Goal: Transaction & Acquisition: Purchase product/service

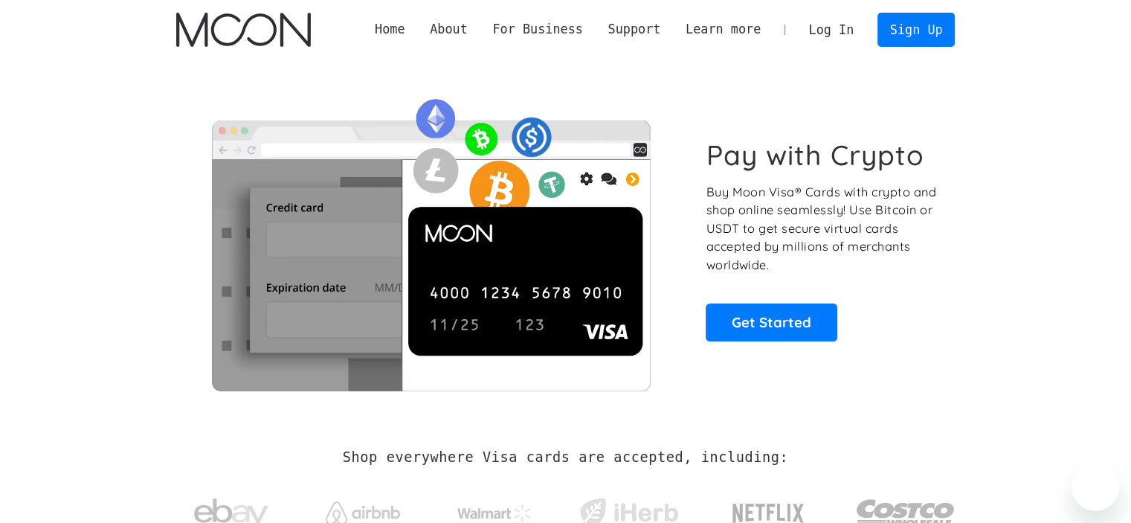
click at [851, 29] on link "Log In" at bounding box center [832, 29] width 70 height 33
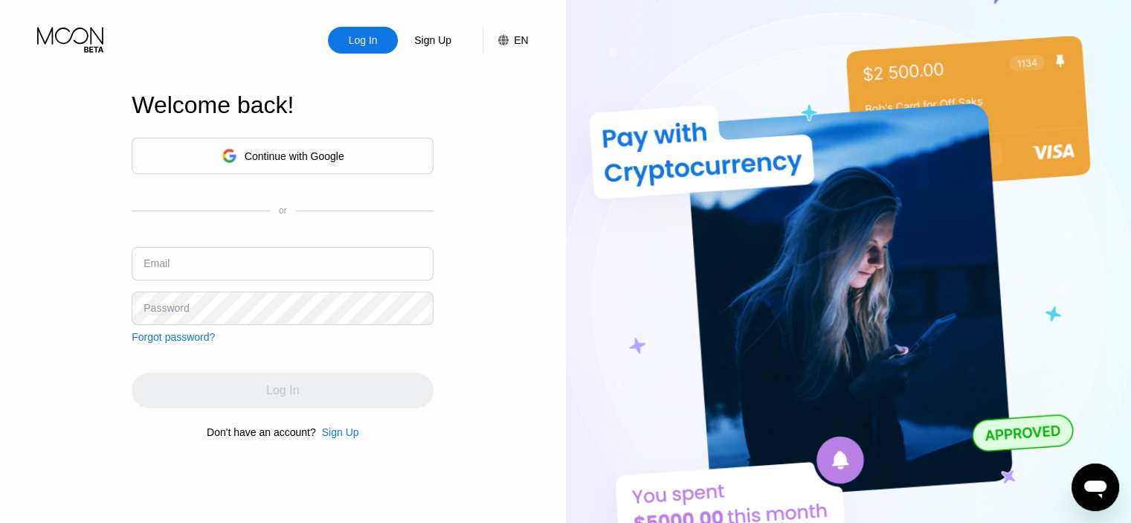
click at [277, 260] on input "text" at bounding box center [283, 263] width 302 height 33
click at [333, 247] on input "text" at bounding box center [283, 263] width 302 height 33
paste input "[EMAIL_ADDRESS][DOMAIN_NAME]"
type input "[EMAIL_ADDRESS][DOMAIN_NAME]"
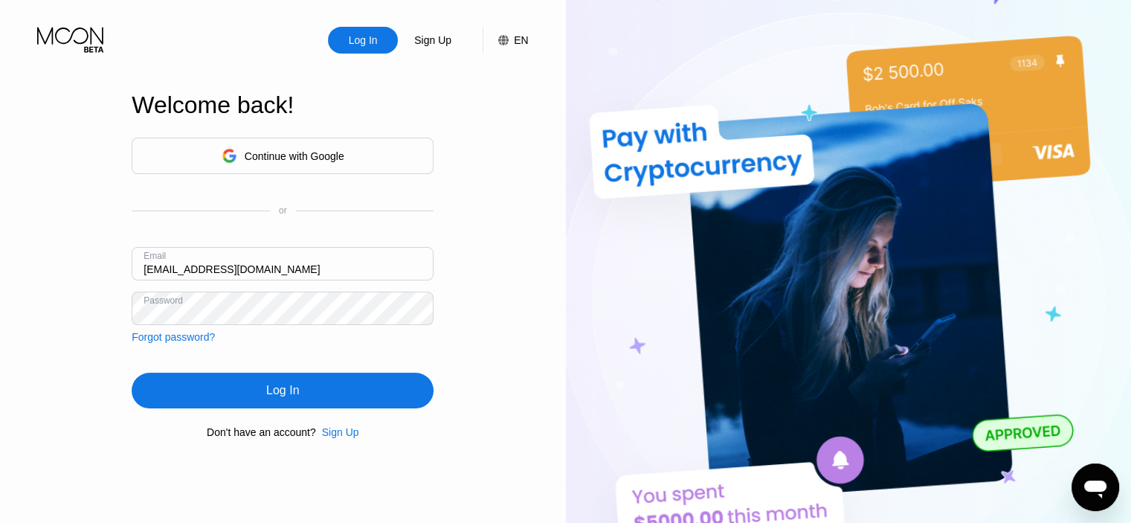
click at [301, 389] on div "Log In" at bounding box center [283, 391] width 302 height 36
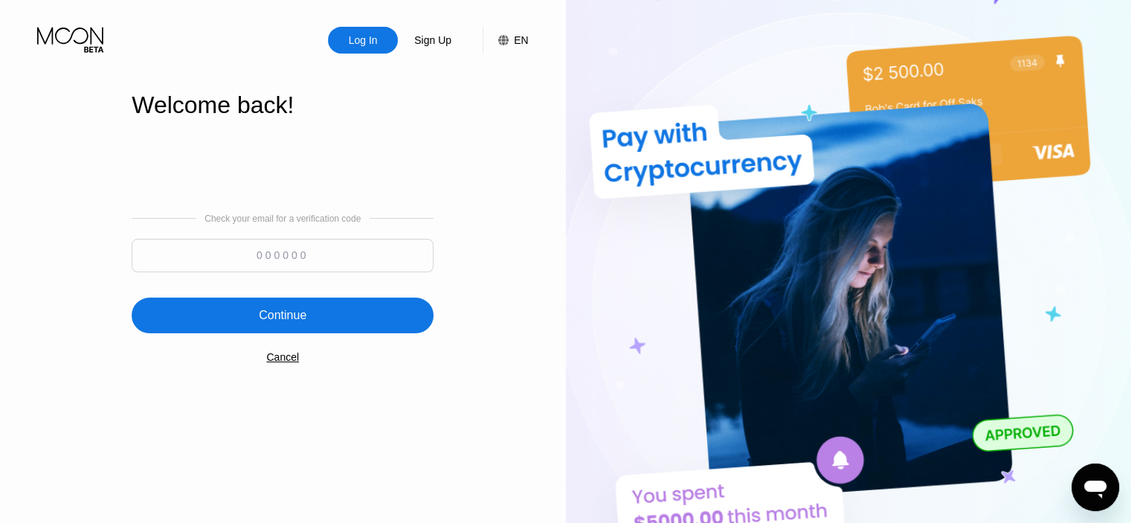
click at [335, 252] on input at bounding box center [283, 255] width 302 height 33
type input "927609"
click at [306, 306] on div "Continue" at bounding box center [283, 316] width 302 height 36
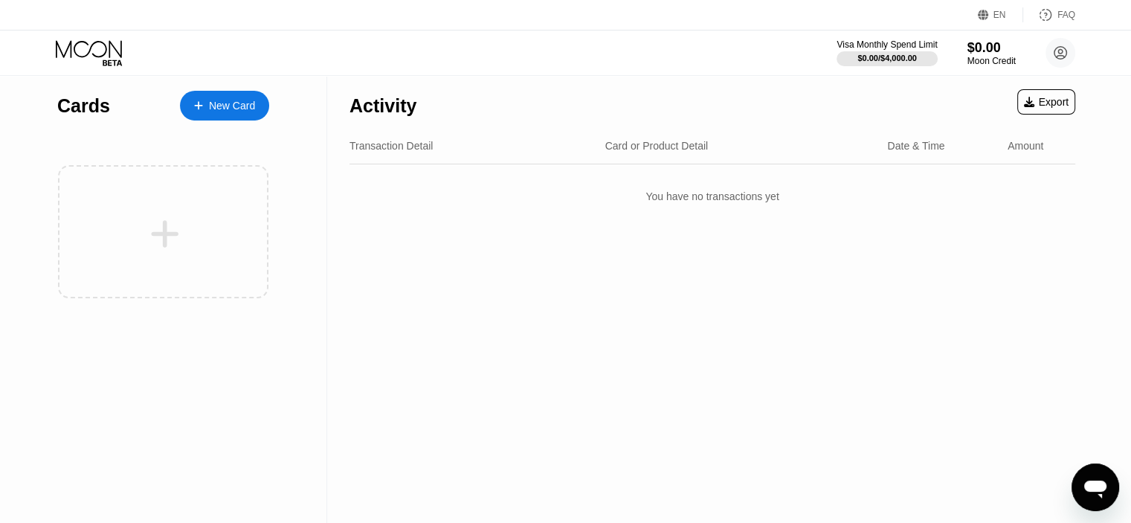
click at [249, 106] on div "New Card" at bounding box center [232, 106] width 46 height 13
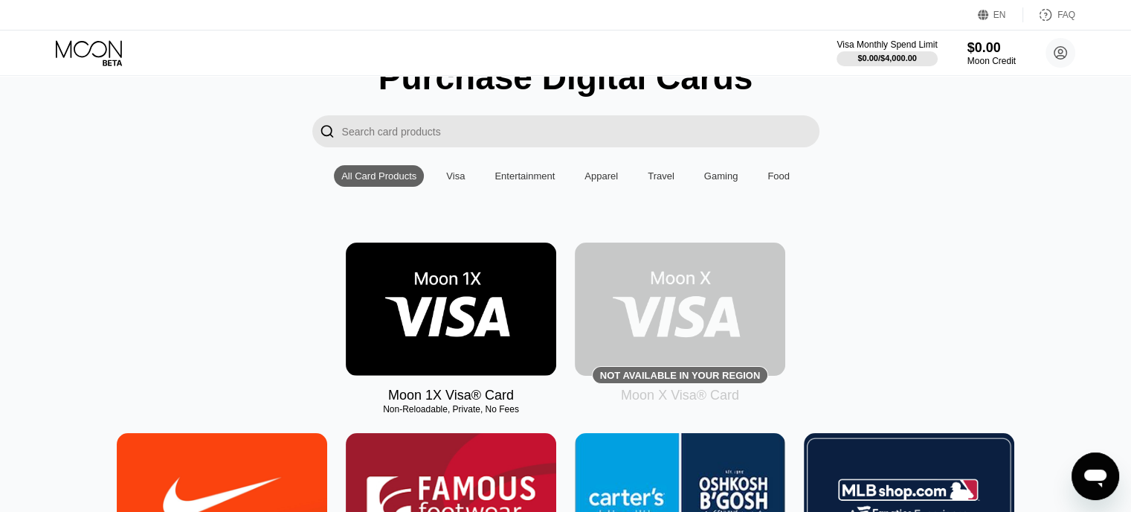
scroll to position [99, 0]
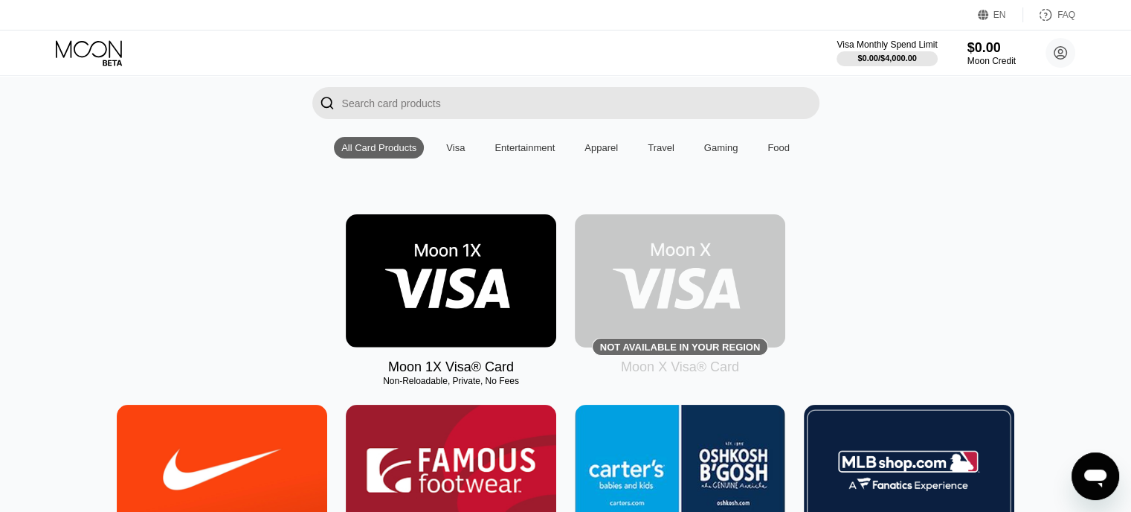
click at [428, 285] on img at bounding box center [451, 280] width 211 height 133
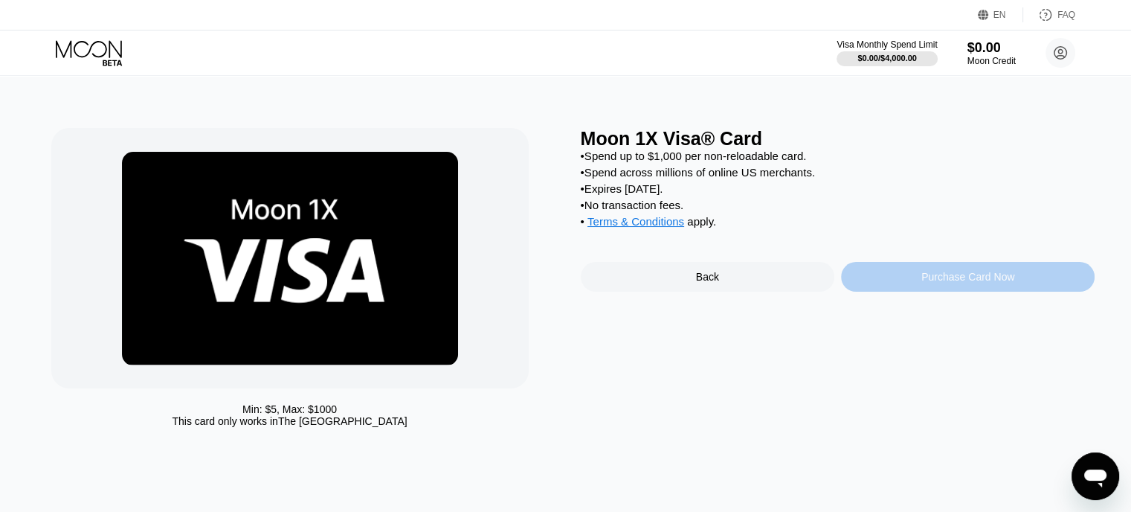
click at [920, 290] on div "Purchase Card Now" at bounding box center [968, 277] width 254 height 30
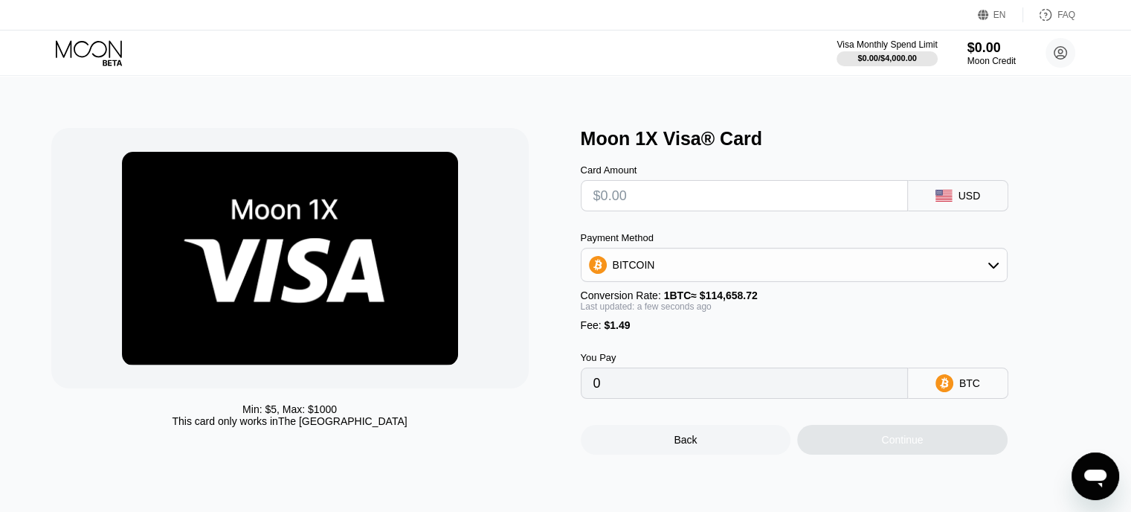
click at [821, 256] on div "BITCOIN" at bounding box center [794, 265] width 425 height 30
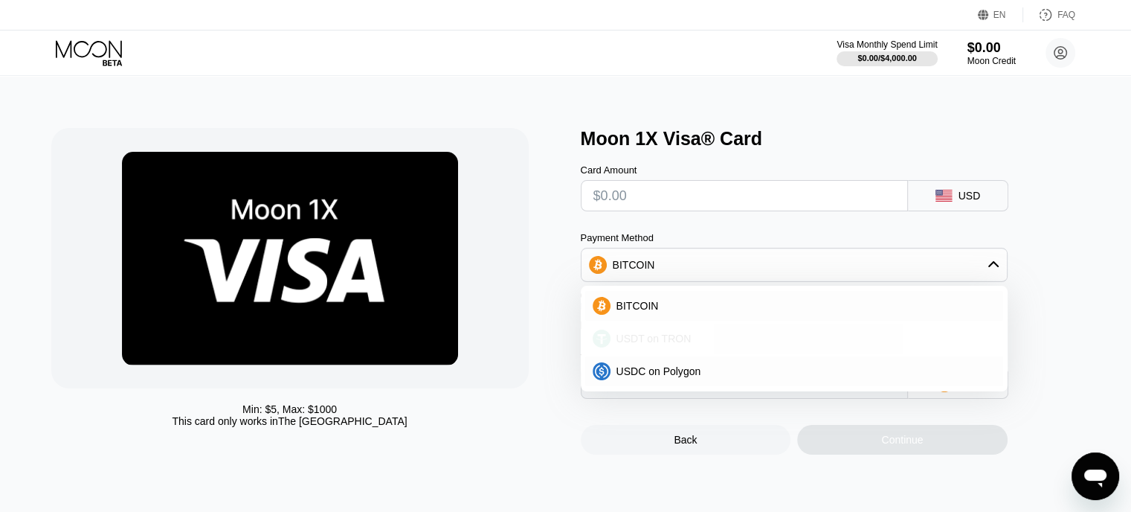
click at [701, 344] on div "USDT on TRON" at bounding box center [803, 338] width 385 height 12
type input "0.00"
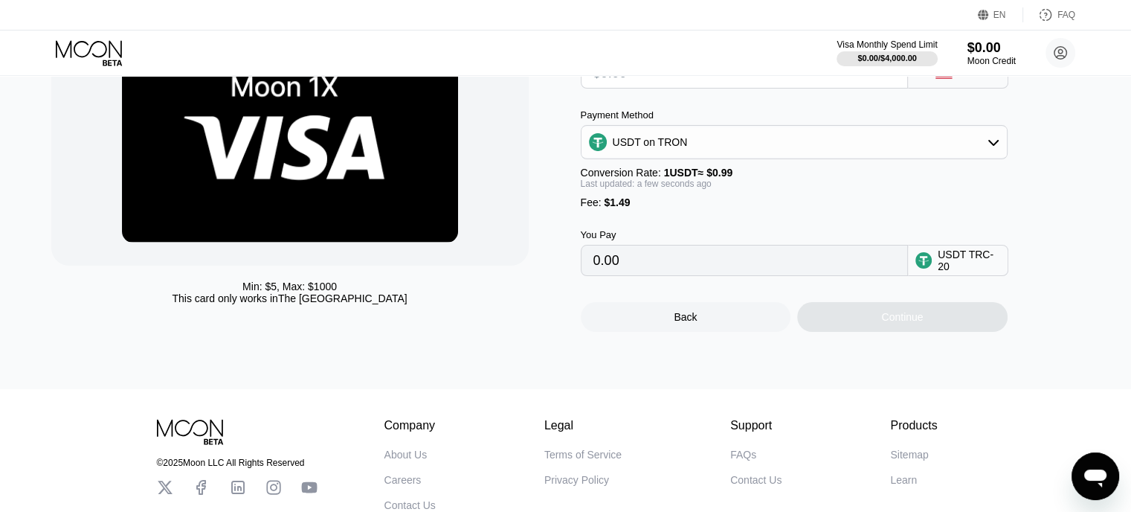
scroll to position [99, 0]
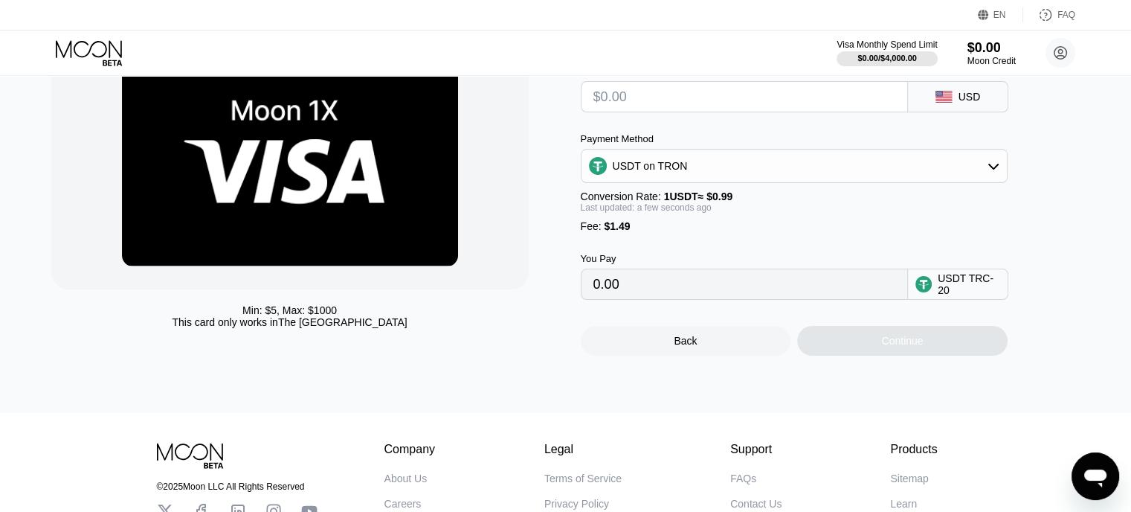
click at [663, 297] on input "0.00" at bounding box center [745, 284] width 302 height 30
click at [661, 297] on input "0.00" at bounding box center [745, 284] width 302 height 30
click at [642, 299] on input "0.00" at bounding box center [745, 284] width 302 height 30
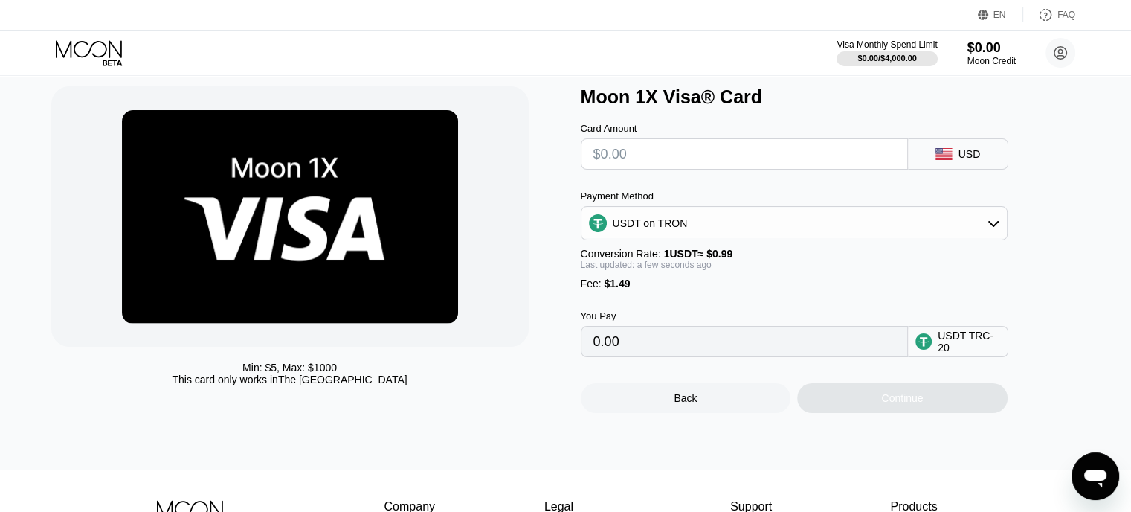
scroll to position [0, 0]
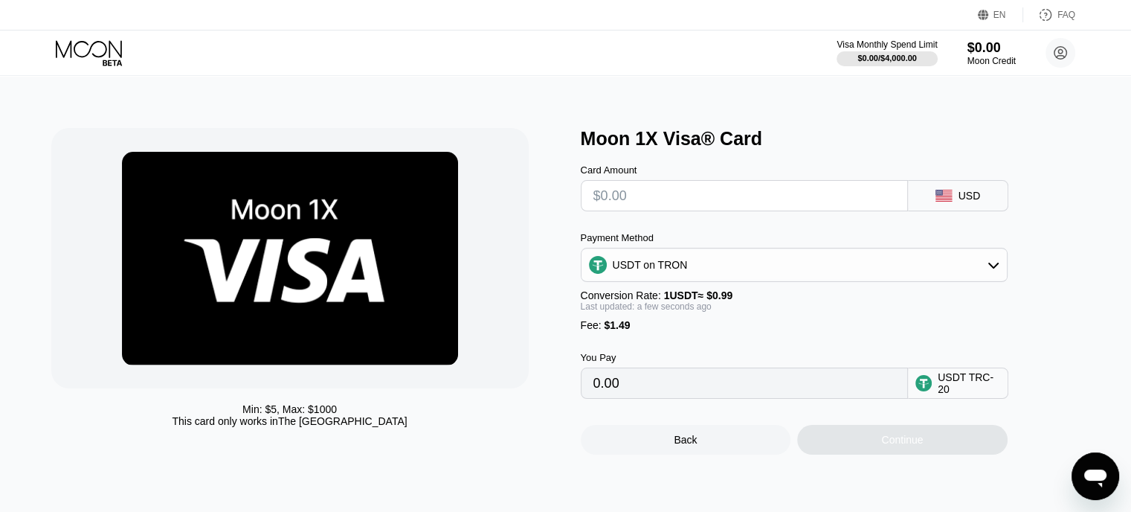
click at [749, 392] on input "0.00" at bounding box center [745, 383] width 302 height 30
click at [705, 395] on input "0.00" at bounding box center [745, 383] width 302 height 30
click at [727, 192] on input "text" at bounding box center [745, 196] width 302 height 30
type input "$1"
type input "2.52"
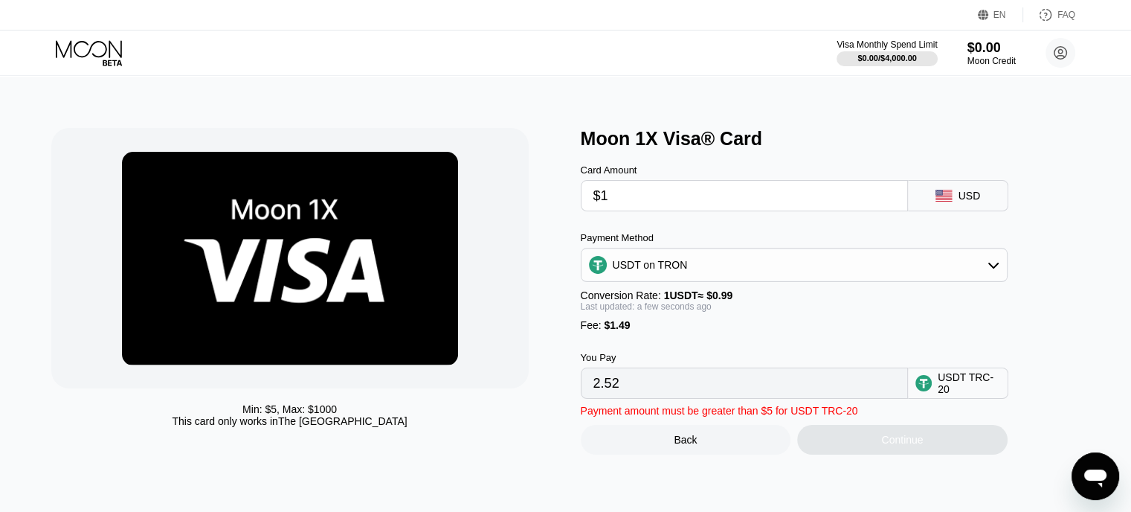
type input "$11"
type input "12.62"
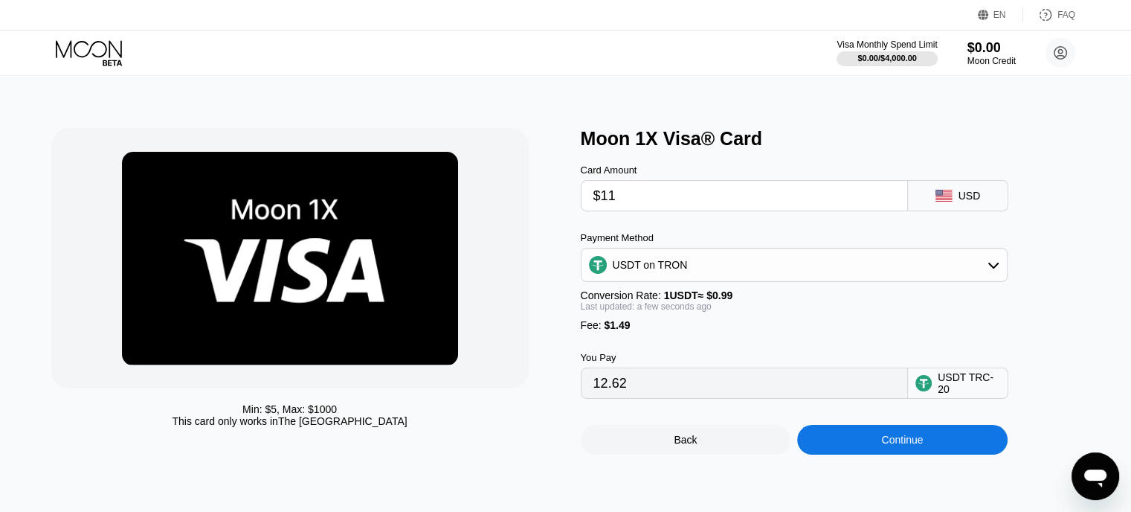
type input "$11"
click at [919, 446] on div "Continue" at bounding box center [902, 440] width 42 height 12
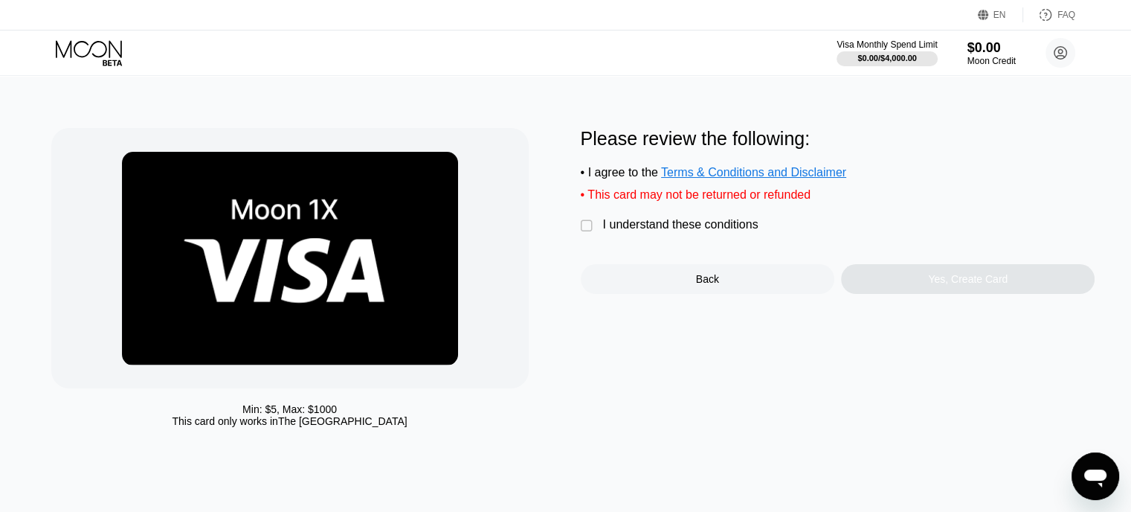
click at [669, 231] on div "I understand these conditions" at bounding box center [680, 224] width 155 height 13
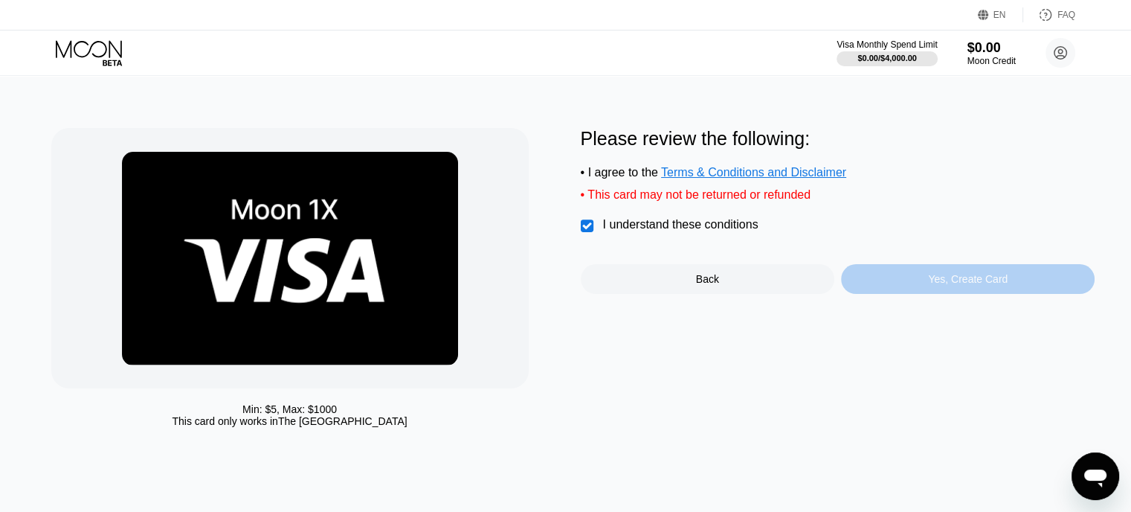
click at [943, 294] on div "Yes, Create Card" at bounding box center [968, 279] width 254 height 30
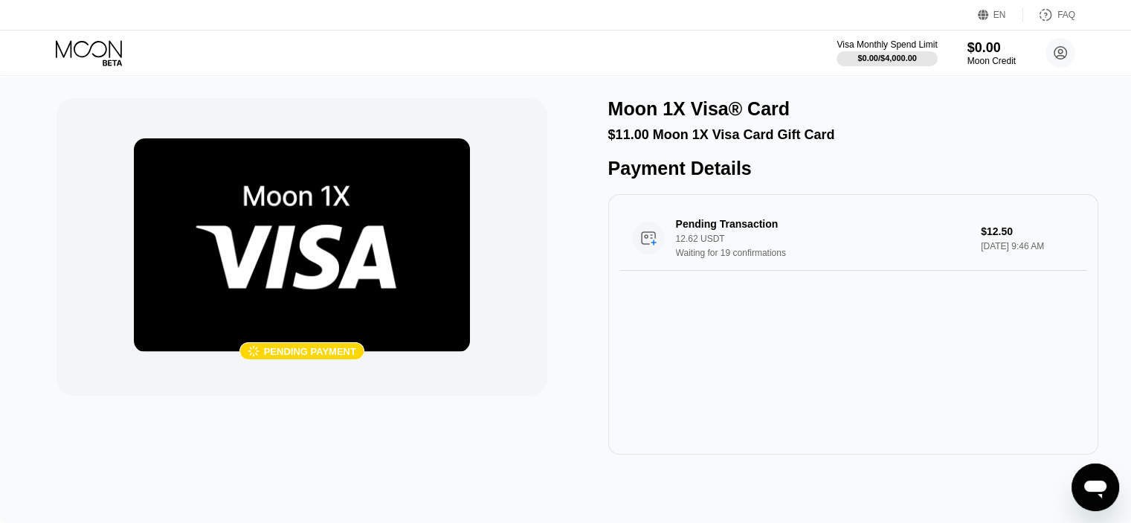
click at [1018, 347] on div "Pending Transaction 12.62 USDT Waiting for 19 confirmations $12.50 [DATE] 9:46 …" at bounding box center [853, 324] width 490 height 260
click at [740, 53] on div "Visa Monthly Spend Limit $0.00 / $4,000.00 $0.00 Moon Credit yler43gh3@outlook.…" at bounding box center [565, 52] width 1131 height 45
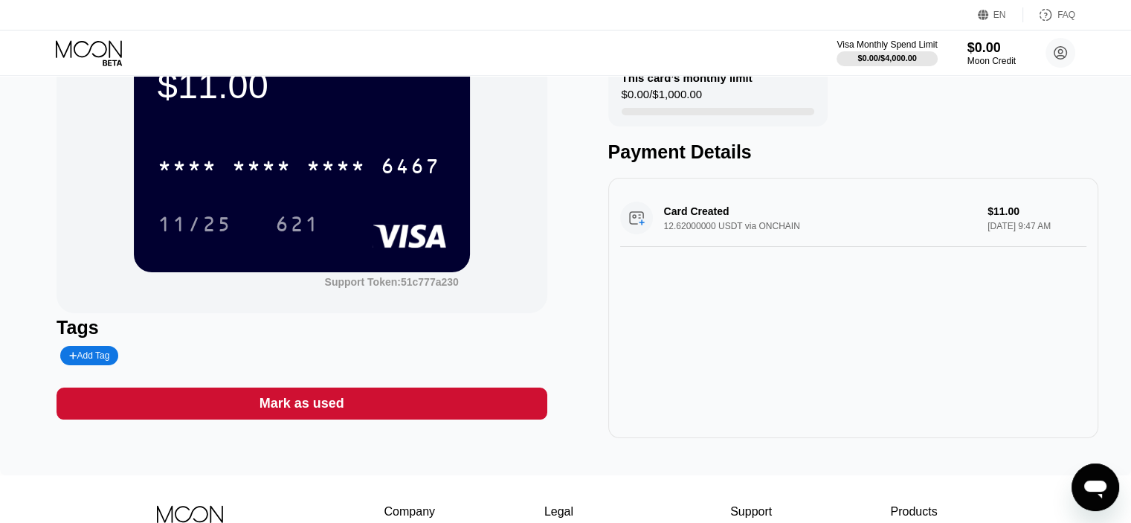
scroll to position [99, 0]
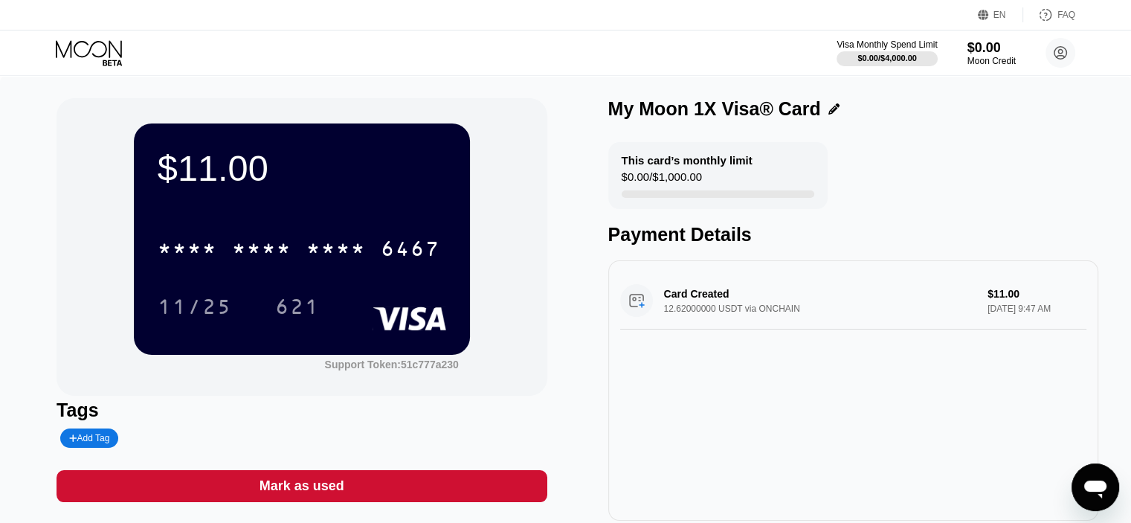
drag, startPoint x: 890, startPoint y: 424, endPoint x: 893, endPoint y: 405, distance: 18.8
click at [890, 424] on div "Card Created 12.62000000 USDT via ONCHAIN $11.00 Sep 21, 2025 9:47 AM" at bounding box center [853, 390] width 490 height 260
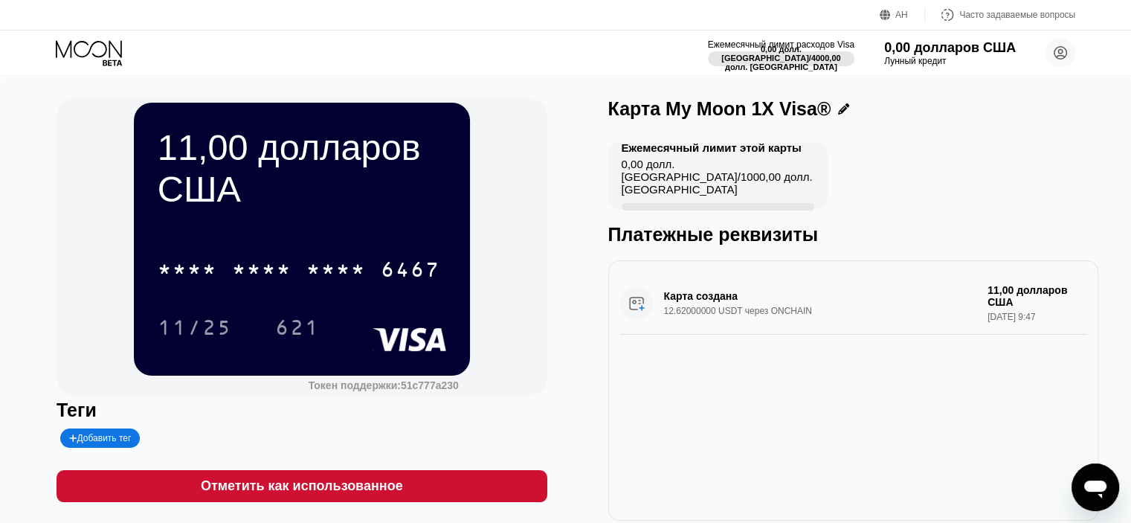
click at [105, 47] on icon at bounding box center [90, 53] width 69 height 26
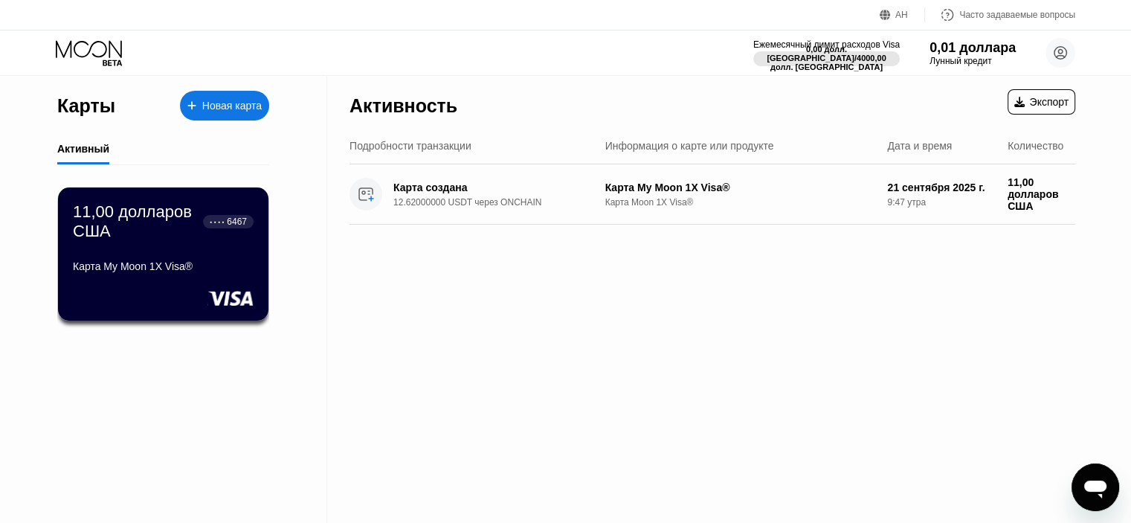
click at [237, 248] on div "11,00 долларов США ● ● ● ● 6467 Карта My Moon 1X Visa®" at bounding box center [163, 240] width 181 height 76
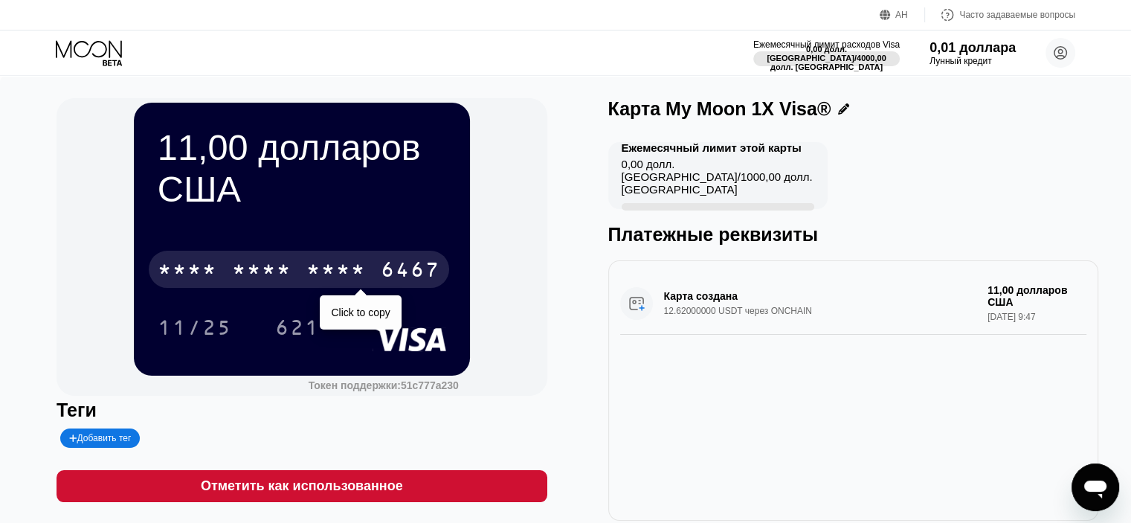
click at [332, 267] on font "*" at bounding box center [328, 272] width 15 height 24
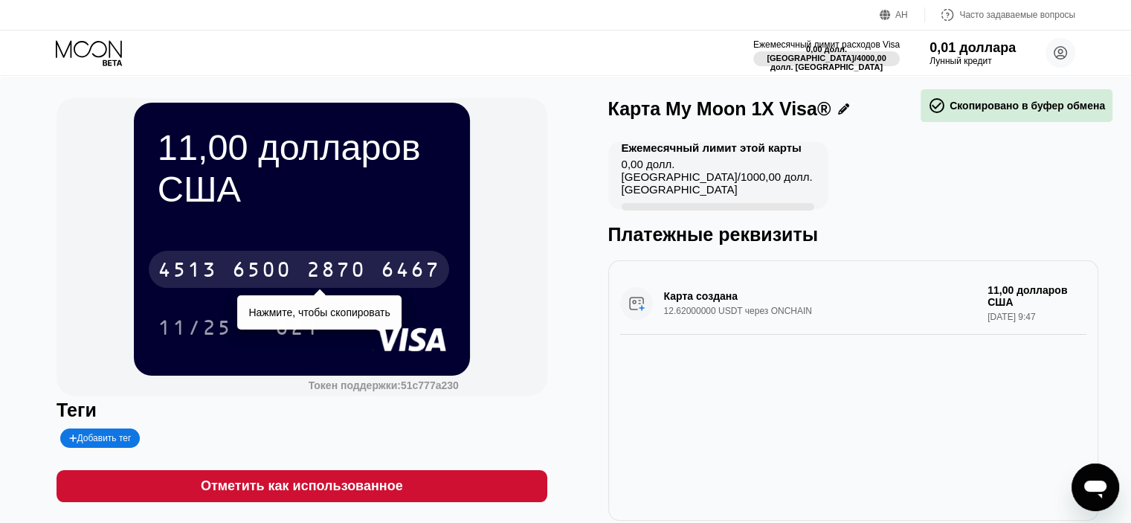
click at [408, 275] on font "6467" at bounding box center [411, 272] width 60 height 24
click at [402, 283] on font "6467" at bounding box center [411, 272] width 60 height 24
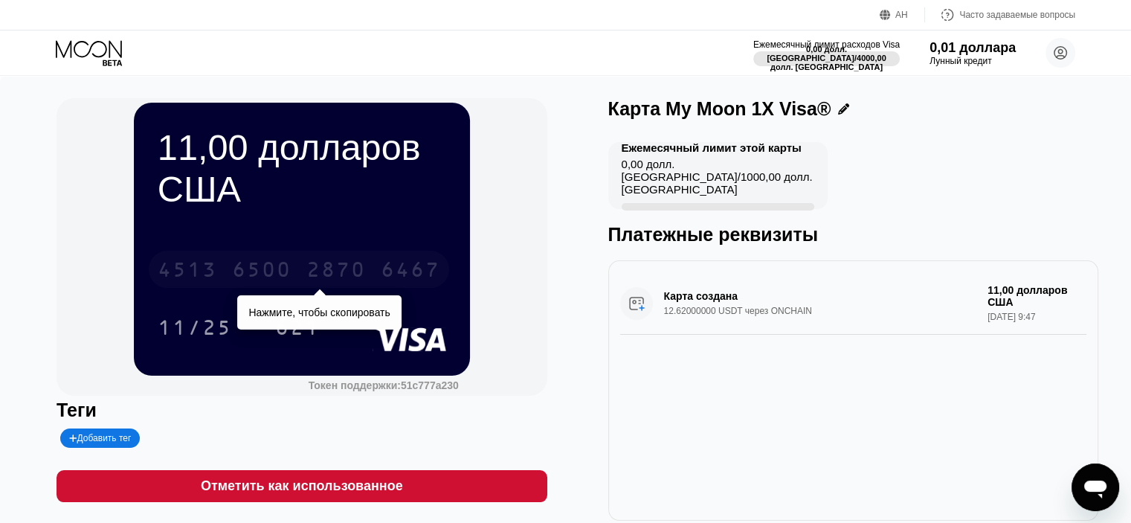
drag, startPoint x: 410, startPoint y: 277, endPoint x: 376, endPoint y: 283, distance: 34.6
click at [376, 283] on div "4513 6500 2870 6467" at bounding box center [299, 269] width 301 height 37
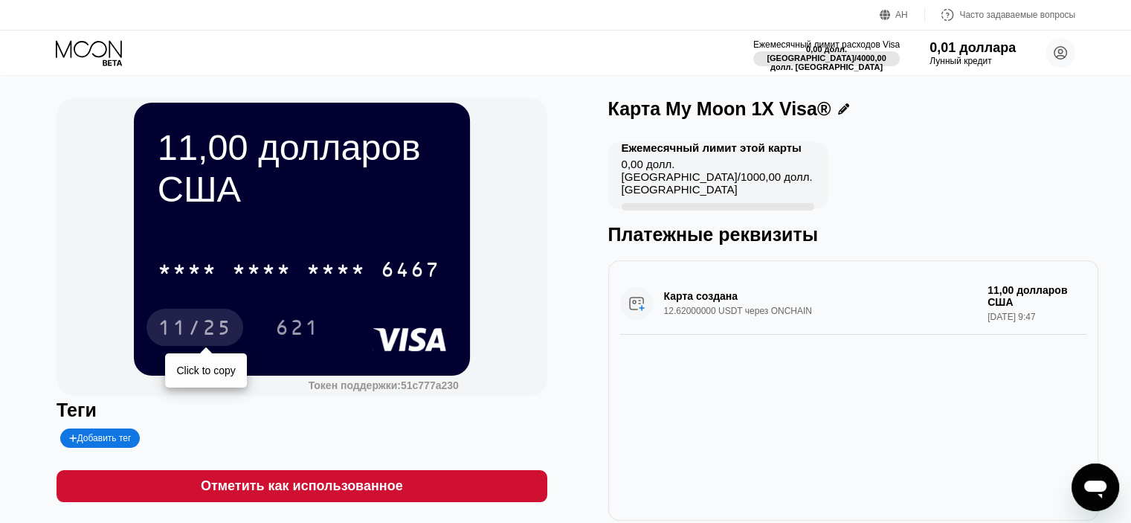
click at [218, 341] on font "11/25" at bounding box center [195, 330] width 74 height 24
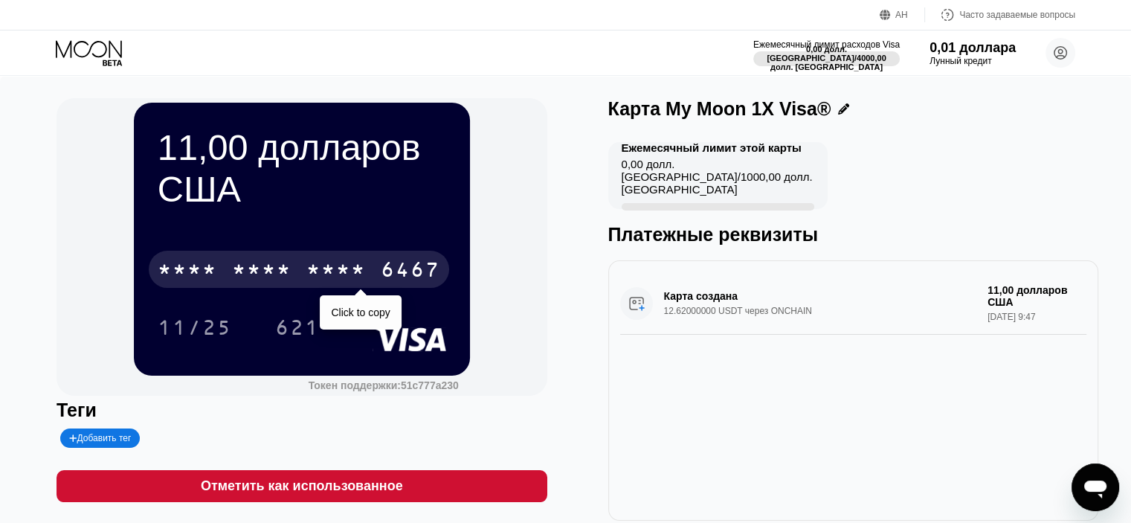
click at [399, 271] on font "6467" at bounding box center [411, 272] width 60 height 24
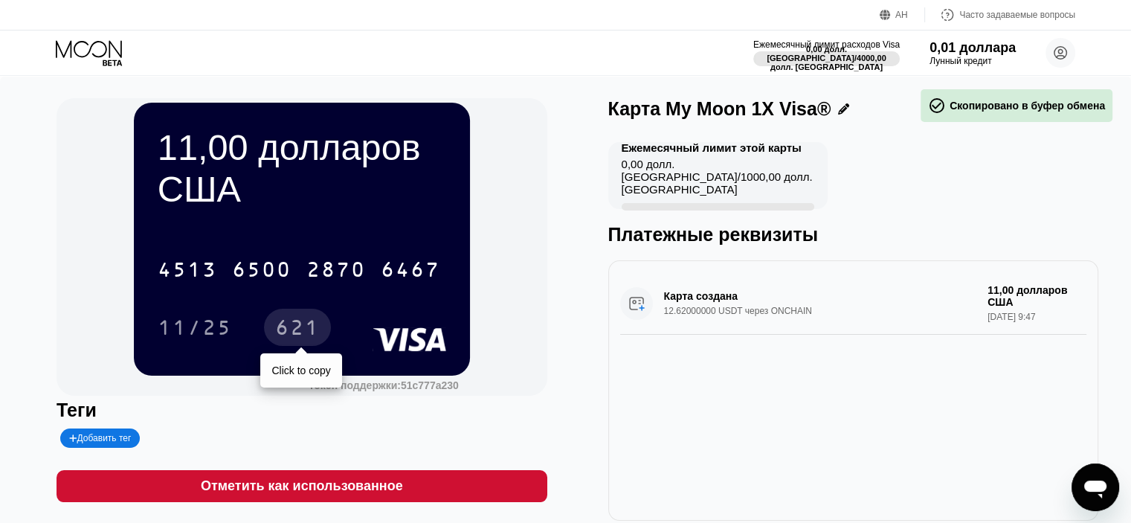
click at [283, 335] on font "621" at bounding box center [297, 330] width 45 height 24
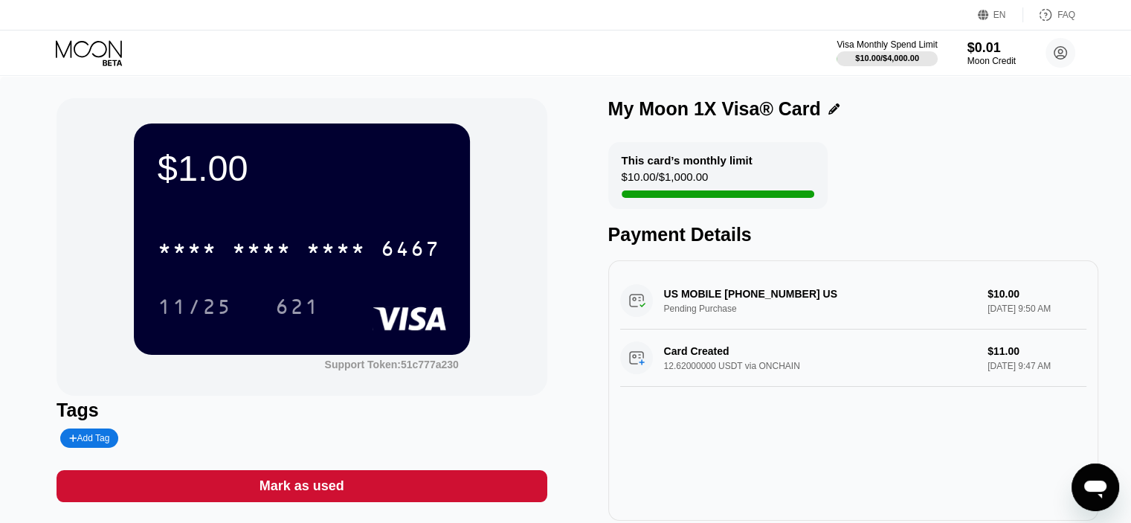
click at [114, 57] on icon at bounding box center [90, 53] width 69 height 26
